Goal: Check status: Check status

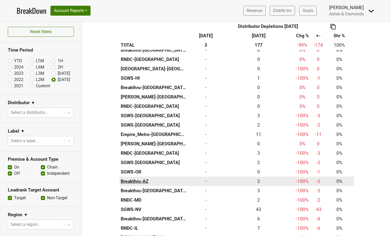
scroll to position [206, 0]
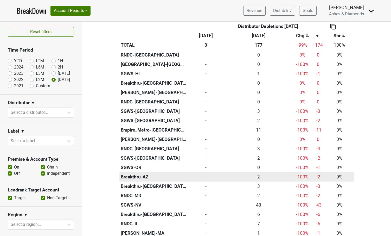
click at [141, 173] on th "Breakthru-AZ" at bounding box center [153, 176] width 68 height 9
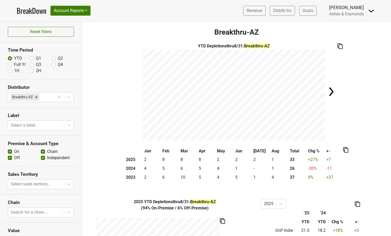
click at [58, 63] on label "Q4" at bounding box center [60, 64] width 5 height 6
click at [53, 63] on input "Q4" at bounding box center [54, 63] width 4 height 5
radio input "true"
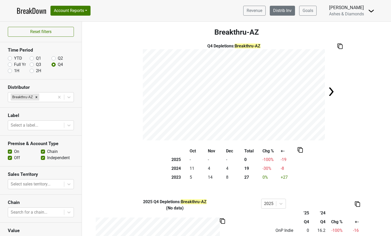
click at [284, 13] on link "Distrib Inv" at bounding box center [282, 11] width 25 height 10
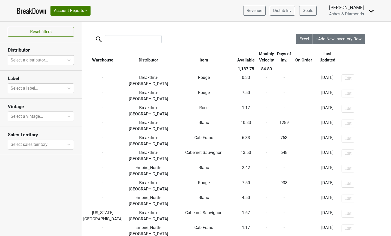
click at [44, 58] on div "Select a distributor..." at bounding box center [36, 60] width 51 height 6
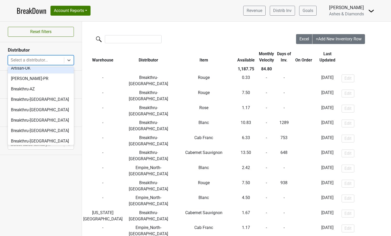
scroll to position [42, 0]
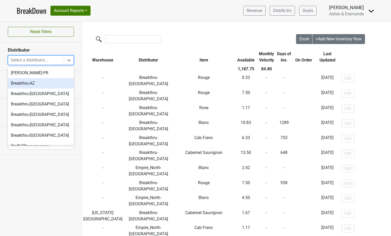
click at [33, 82] on div "Breakthru-AZ" at bounding box center [41, 83] width 66 height 10
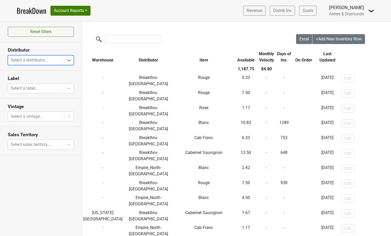
click at [33, 9] on link "BreakDown" at bounding box center [32, 10] width 30 height 11
